Goal: Task Accomplishment & Management: Use online tool/utility

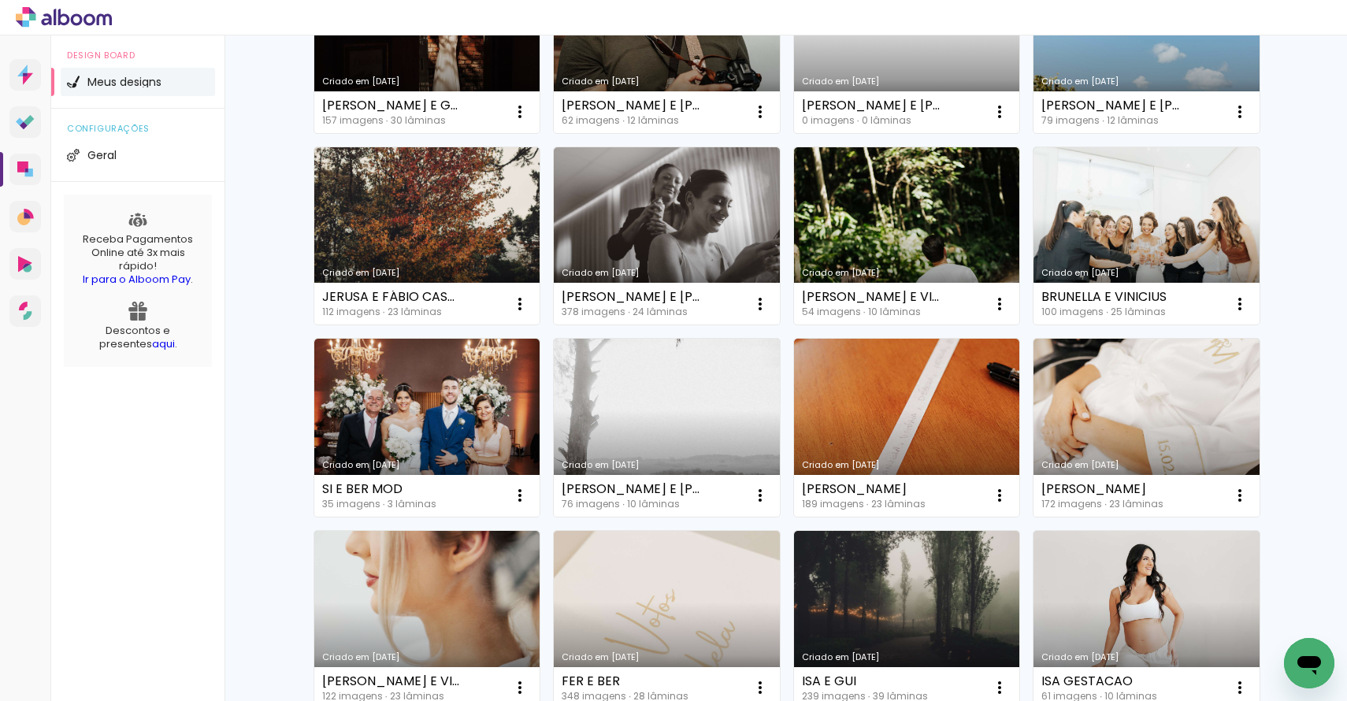
scroll to position [1008, 0]
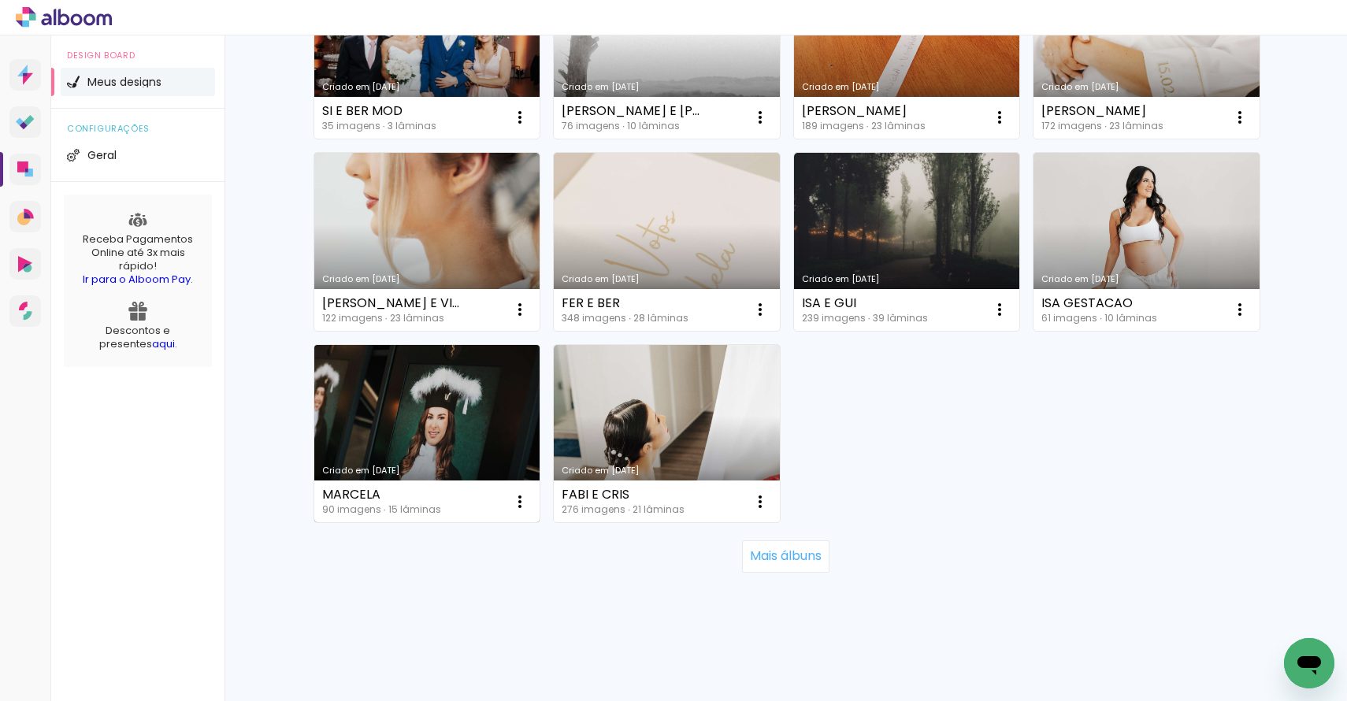
click at [461, 401] on link "Criado em [DATE]" at bounding box center [427, 434] width 226 height 178
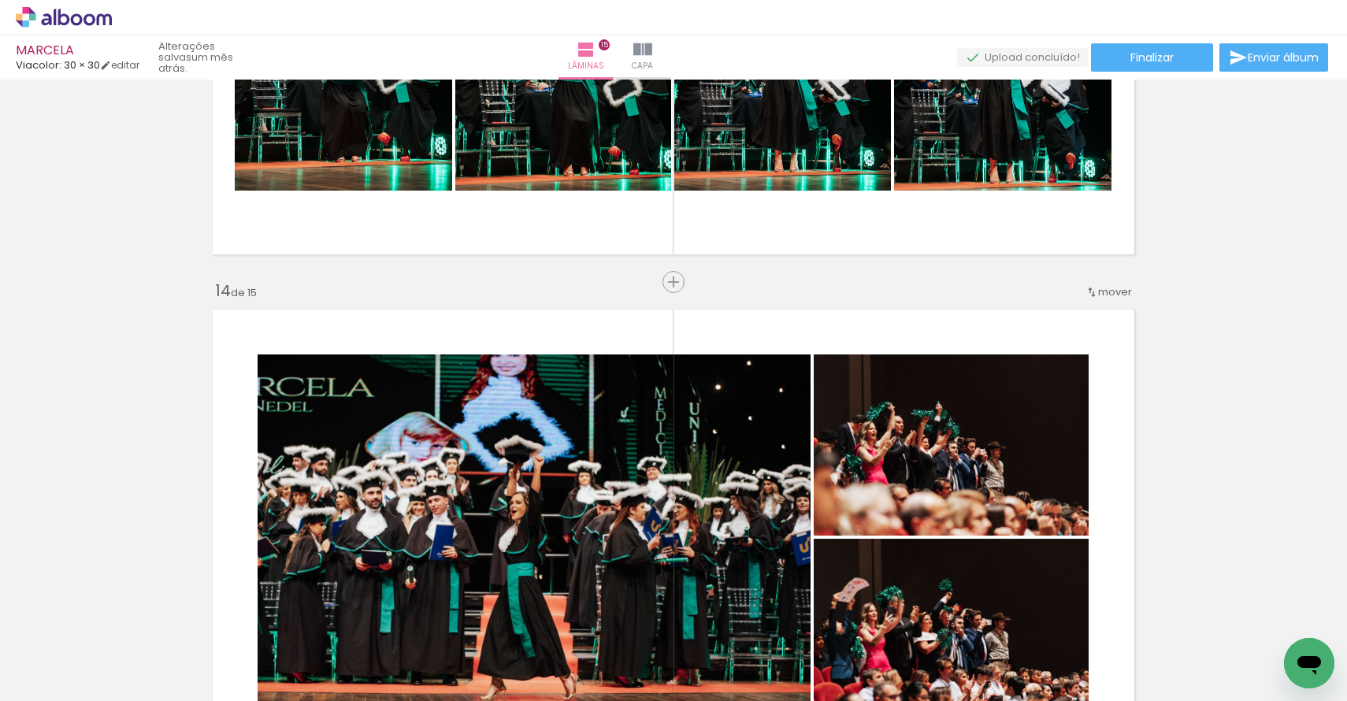
scroll to position [6335, 0]
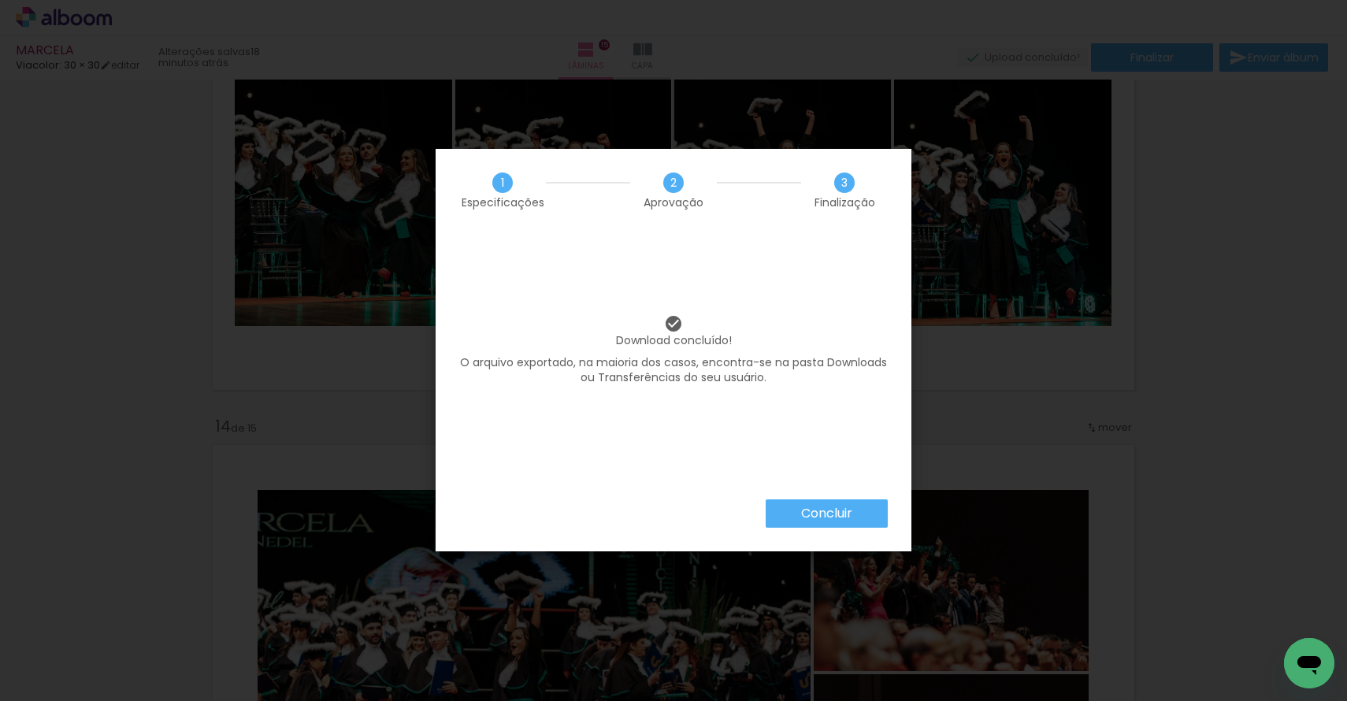
click at [0, 0] on slot "Concluir" at bounding box center [0, 0] width 0 height 0
